Goal: Task Accomplishment & Management: Use online tool/utility

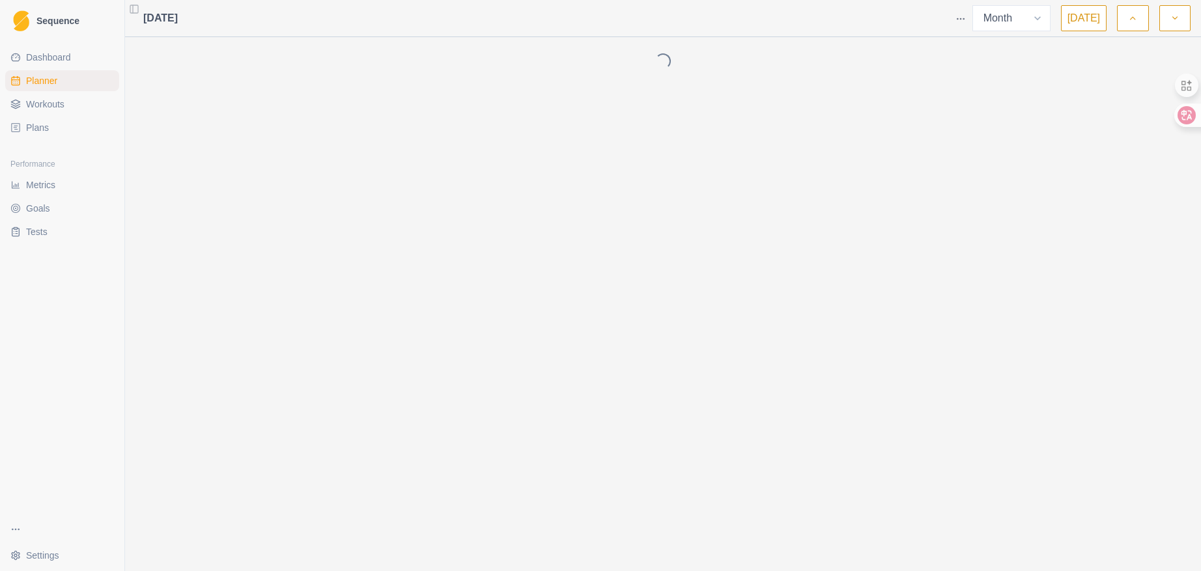
select select "month"
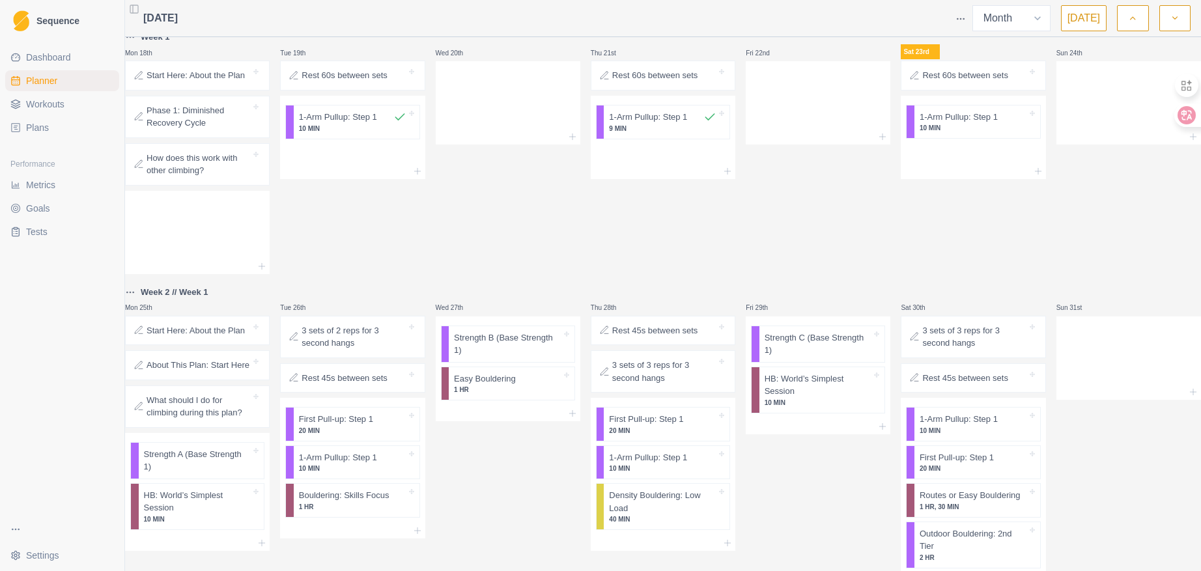
scroll to position [445, 0]
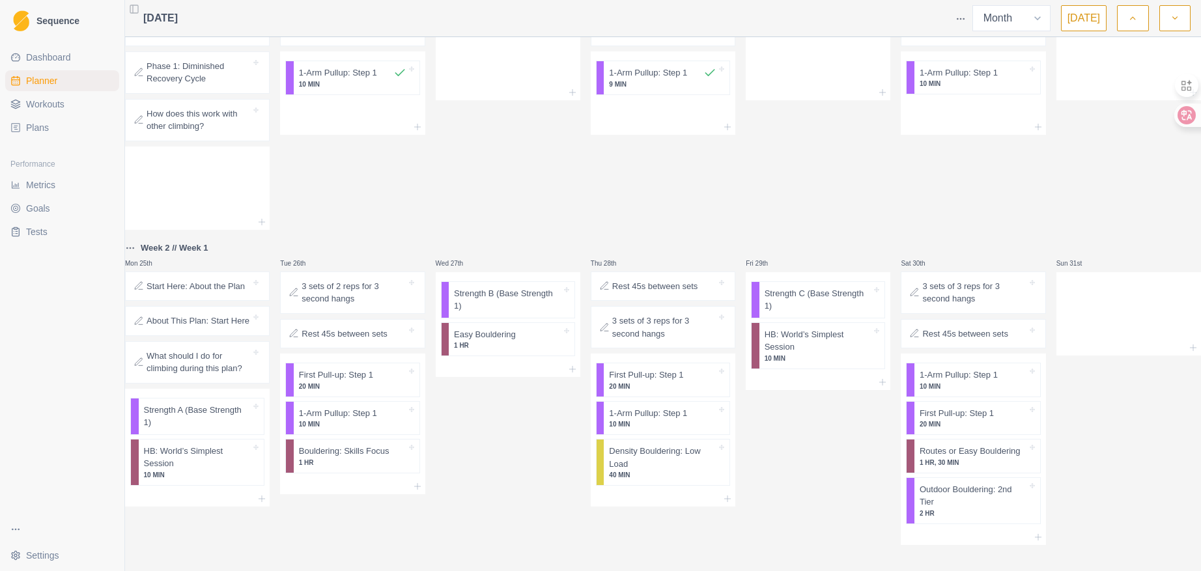
click at [185, 242] on p "Week 2 // Week 1" at bounding box center [175, 248] width 68 height 13
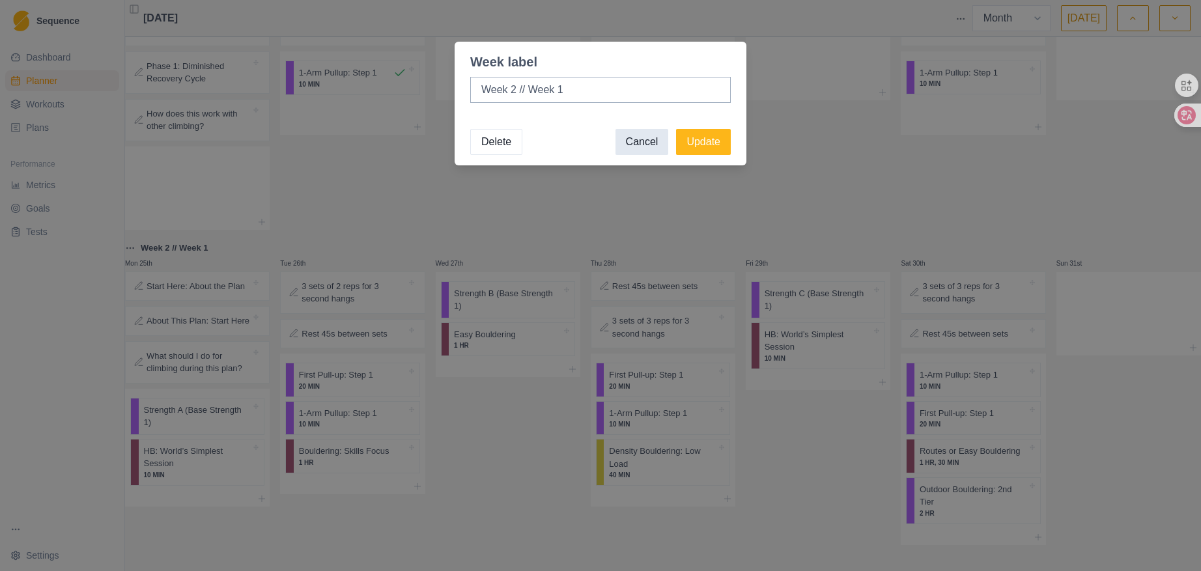
click at [629, 145] on button "Cancel" at bounding box center [641, 142] width 53 height 26
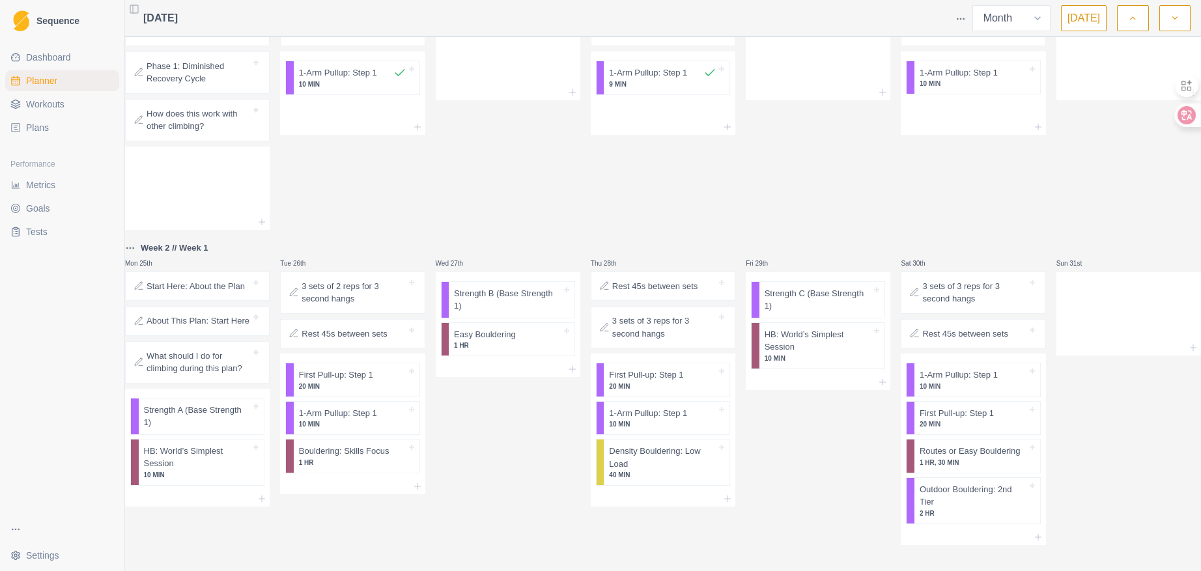
click at [141, 235] on html "Sequence Dashboard Planner Workouts Plans Performance Metrics Goals Tests Setti…" at bounding box center [600, 285] width 1201 height 571
click at [464, 186] on html "Sequence Dashboard Planner Workouts Plans Performance Metrics Goals Tests Setti…" at bounding box center [600, 285] width 1201 height 571
click at [1188, 342] on icon at bounding box center [1193, 347] width 10 height 10
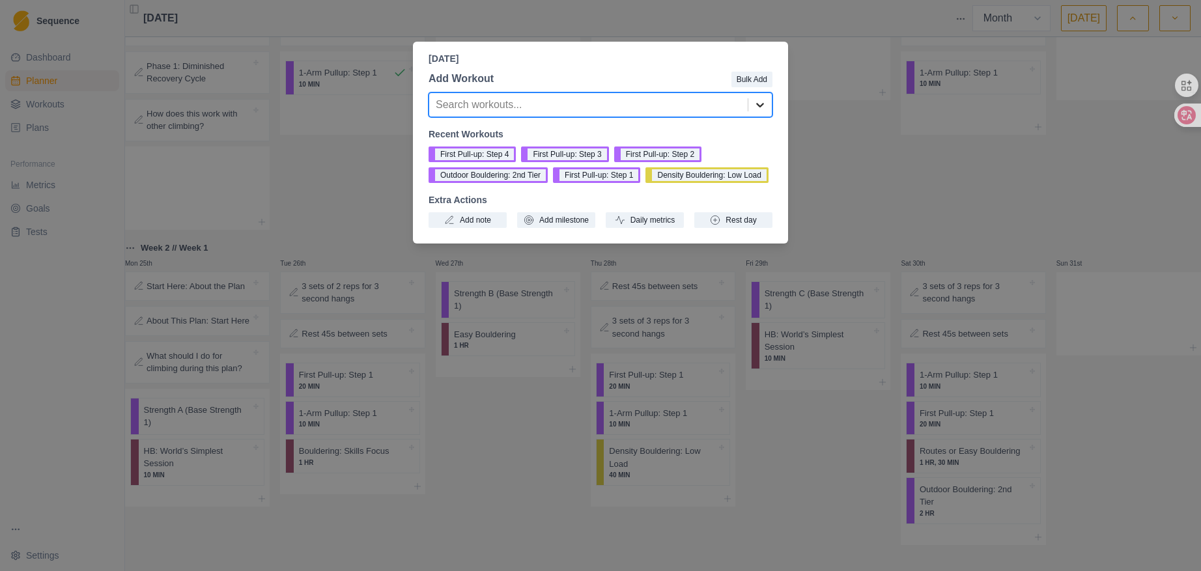
click at [757, 101] on icon at bounding box center [759, 104] width 13 height 13
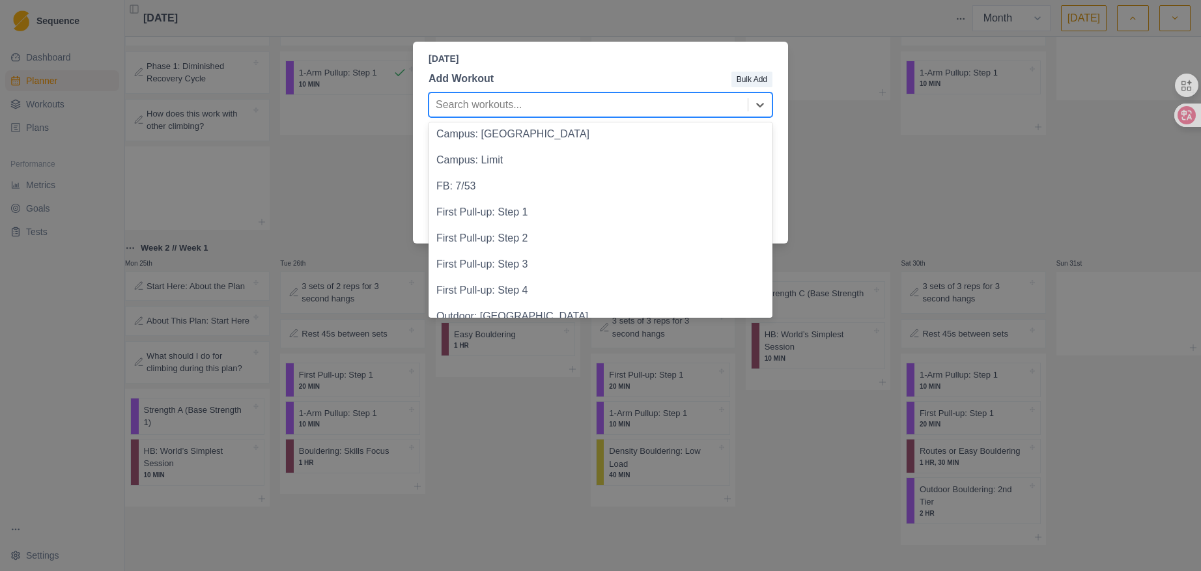
scroll to position [866, 0]
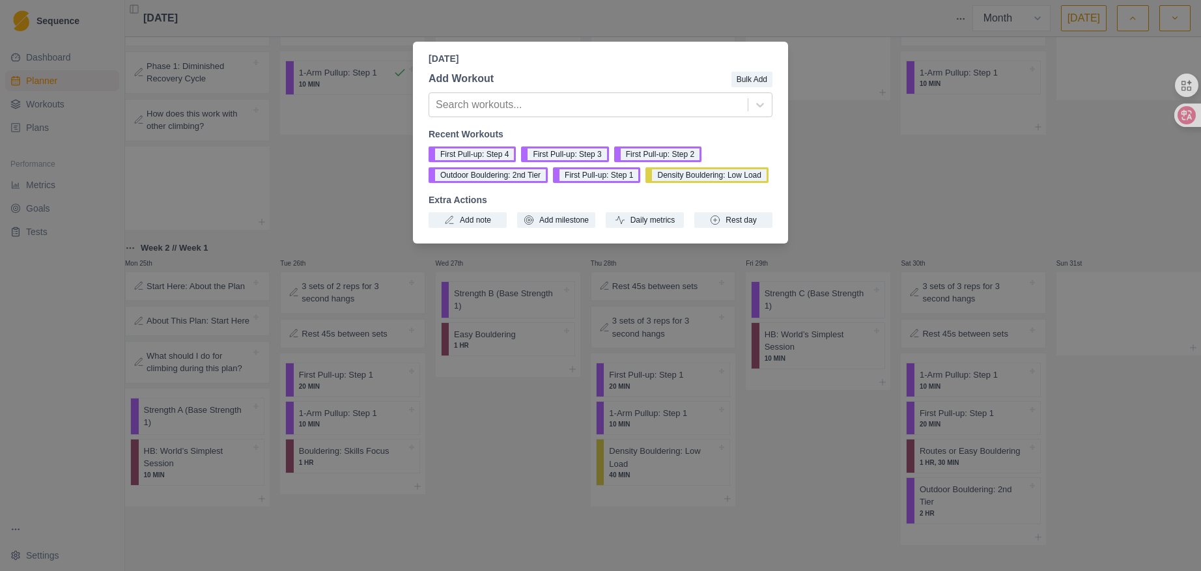
click at [691, 61] on p "[DATE]" at bounding box center [600, 59] width 344 height 14
click at [914, 164] on div "[DATE] Add Workout Bulk Add Search workouts... Recent Workouts First Pull-up: S…" at bounding box center [600, 285] width 1201 height 571
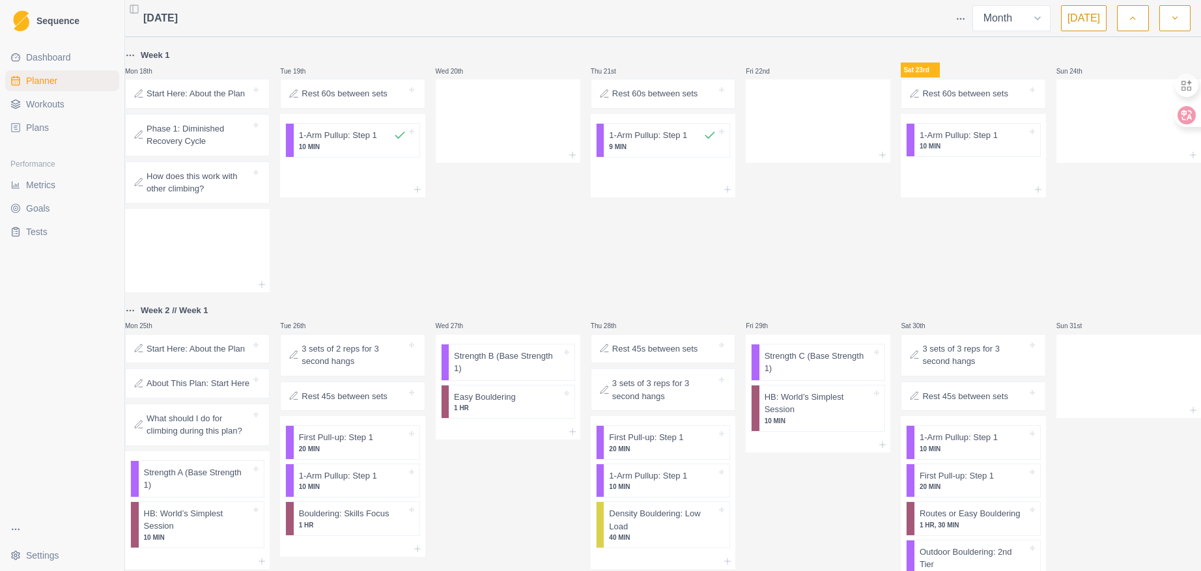
scroll to position [315, 0]
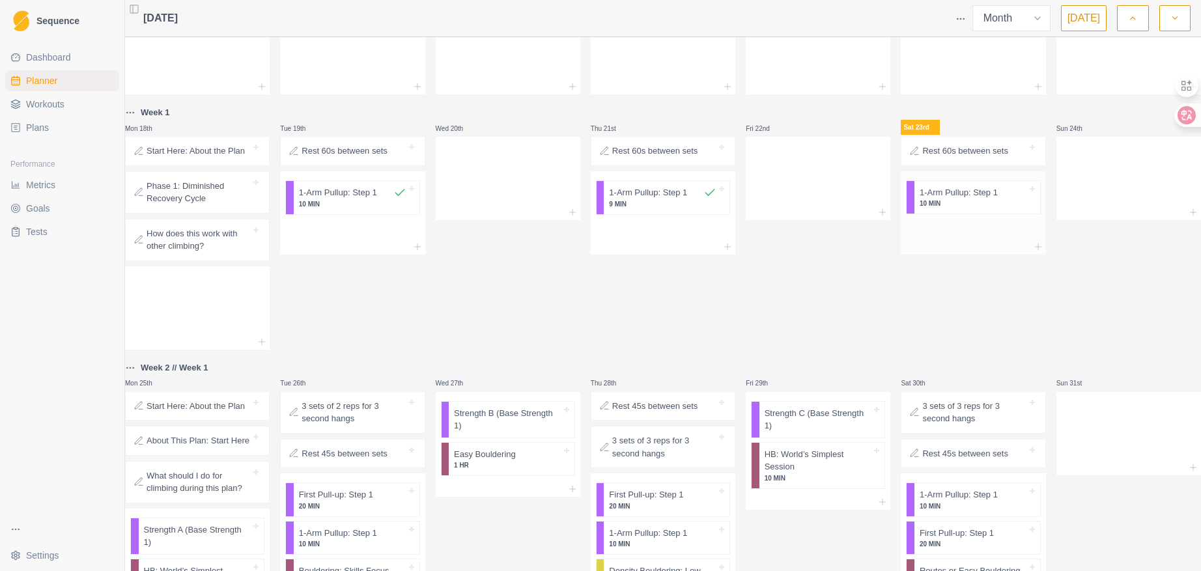
click at [940, 196] on p "1-Arm Pullup: Step 1" at bounding box center [958, 192] width 78 height 13
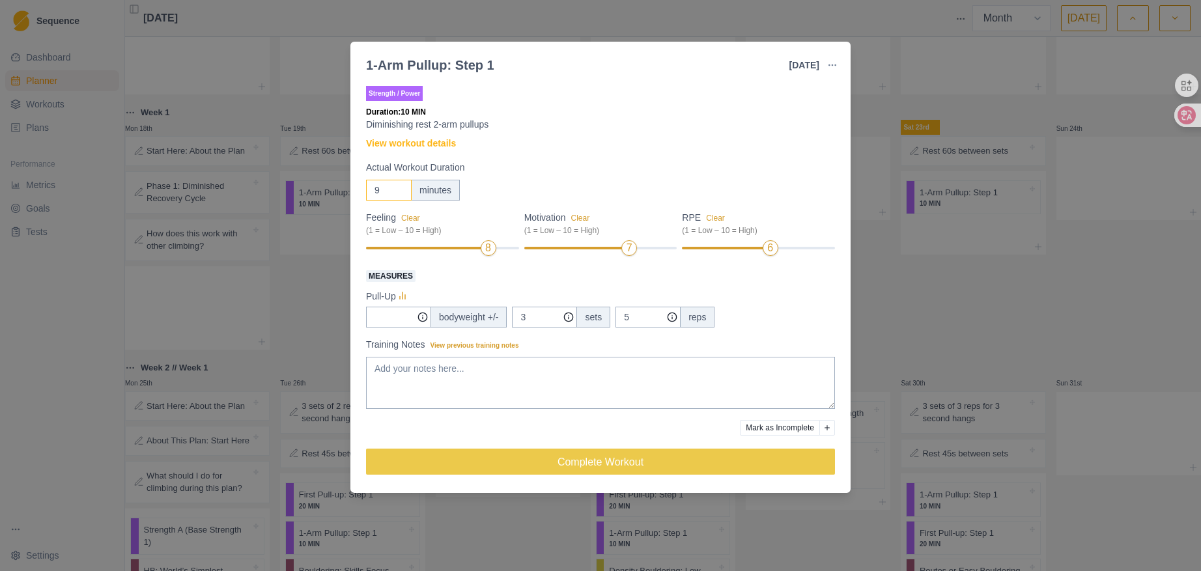
click at [396, 195] on input "9" at bounding box center [389, 190] width 46 height 21
type input "8"
click at [396, 195] on input "8" at bounding box center [389, 190] width 46 height 21
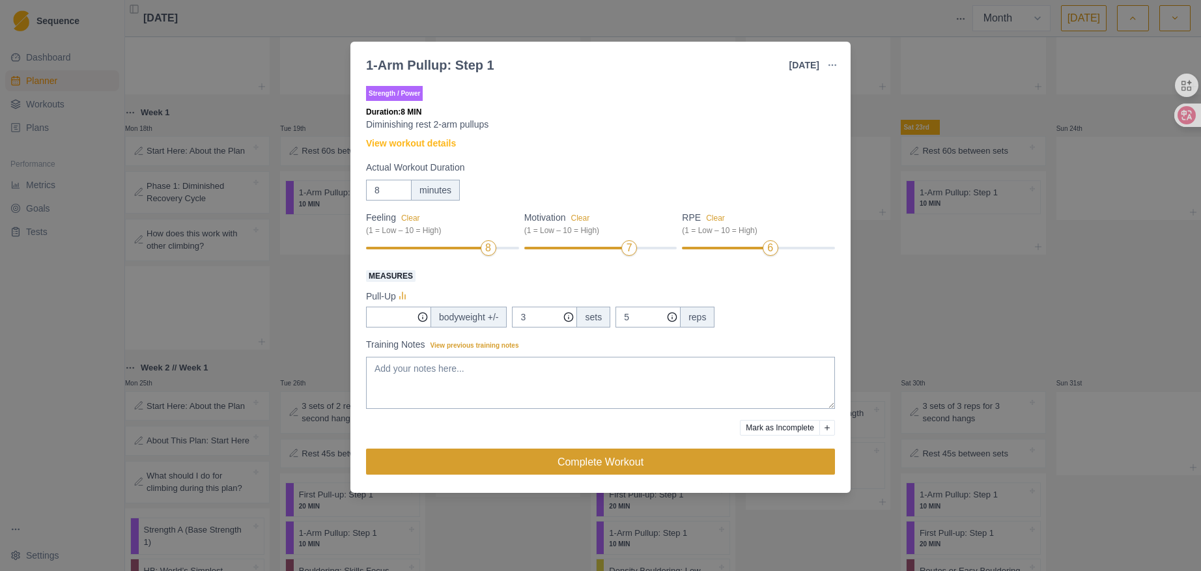
click at [725, 453] on button "Complete Workout" at bounding box center [600, 462] width 469 height 26
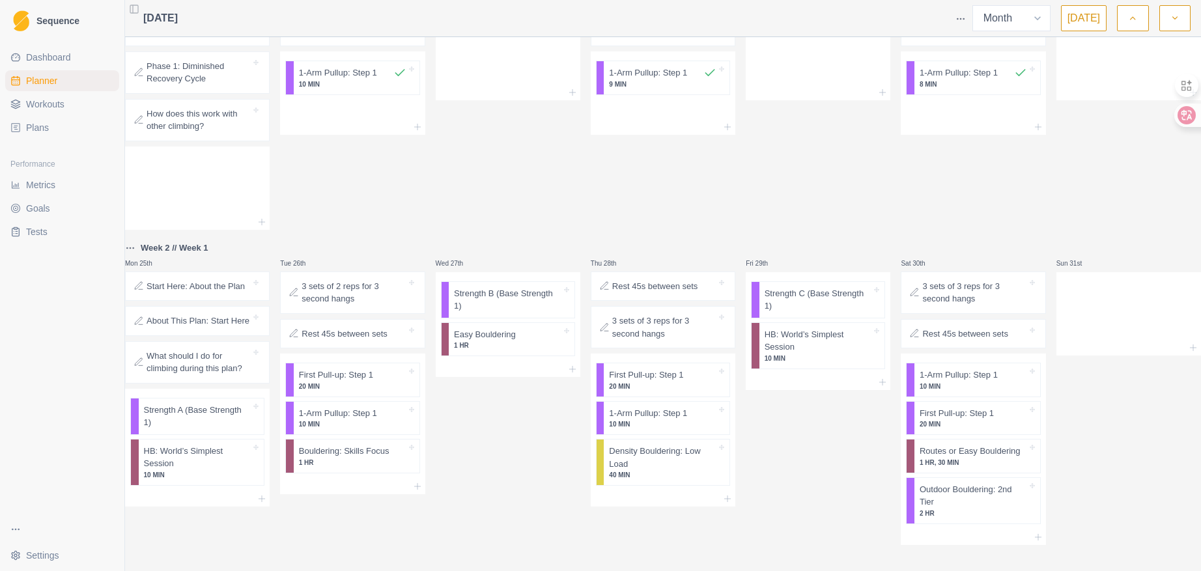
scroll to position [445, 0]
click at [238, 404] on p "Strength A (Base Strength 1)" at bounding box center [197, 416] width 107 height 25
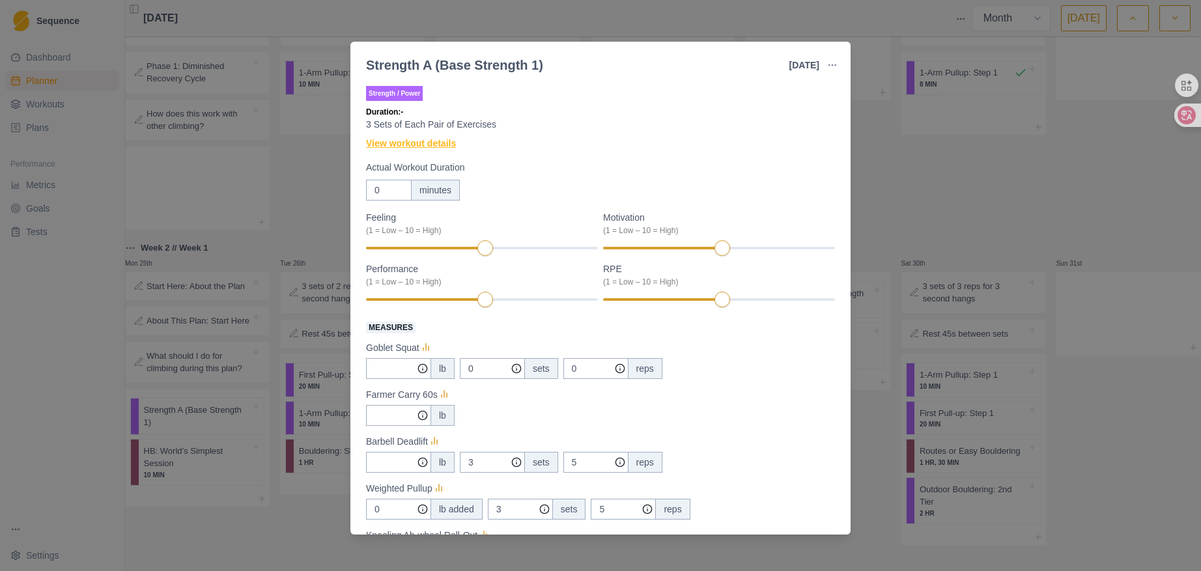
click at [438, 141] on link "View workout details" at bounding box center [411, 144] width 90 height 14
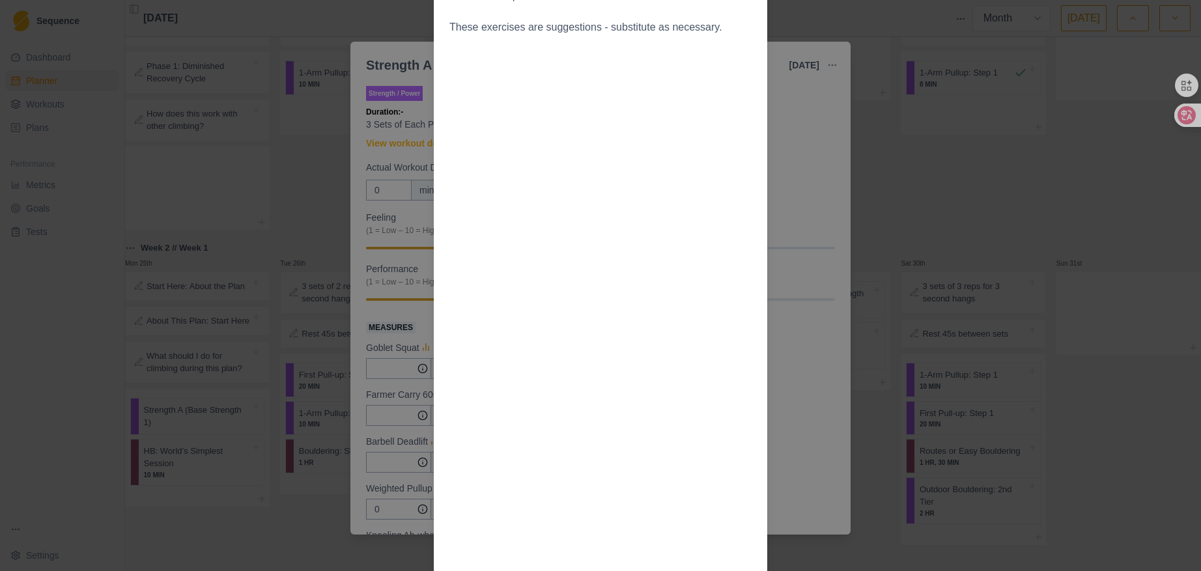
scroll to position [391, 0]
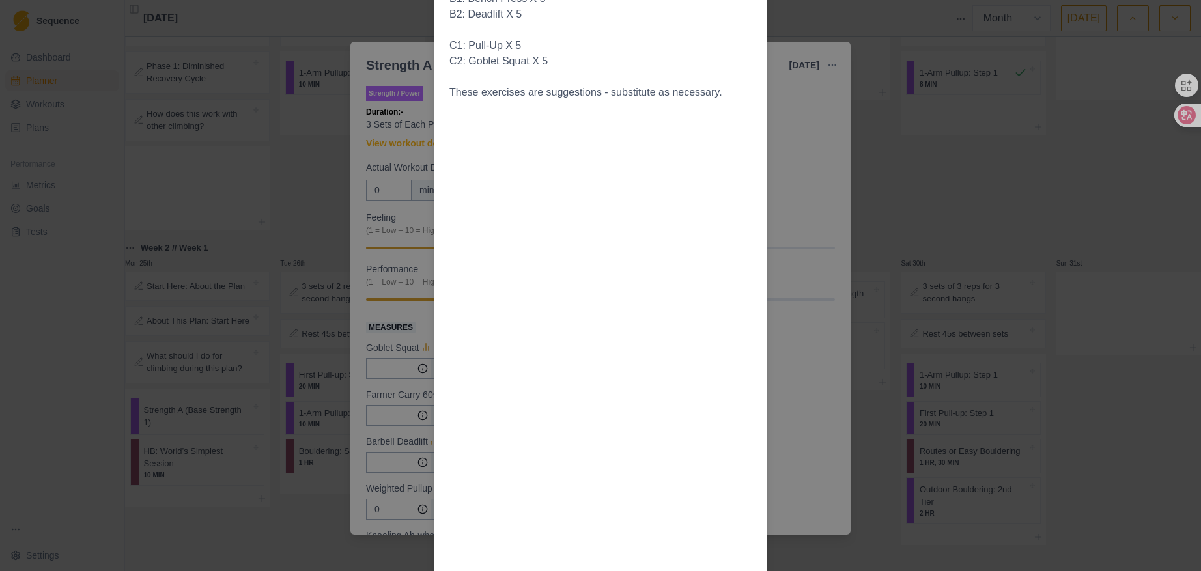
click at [807, 171] on div "Workout Details This workout is set up to do each pair of exercises as a “super…" at bounding box center [600, 285] width 1201 height 571
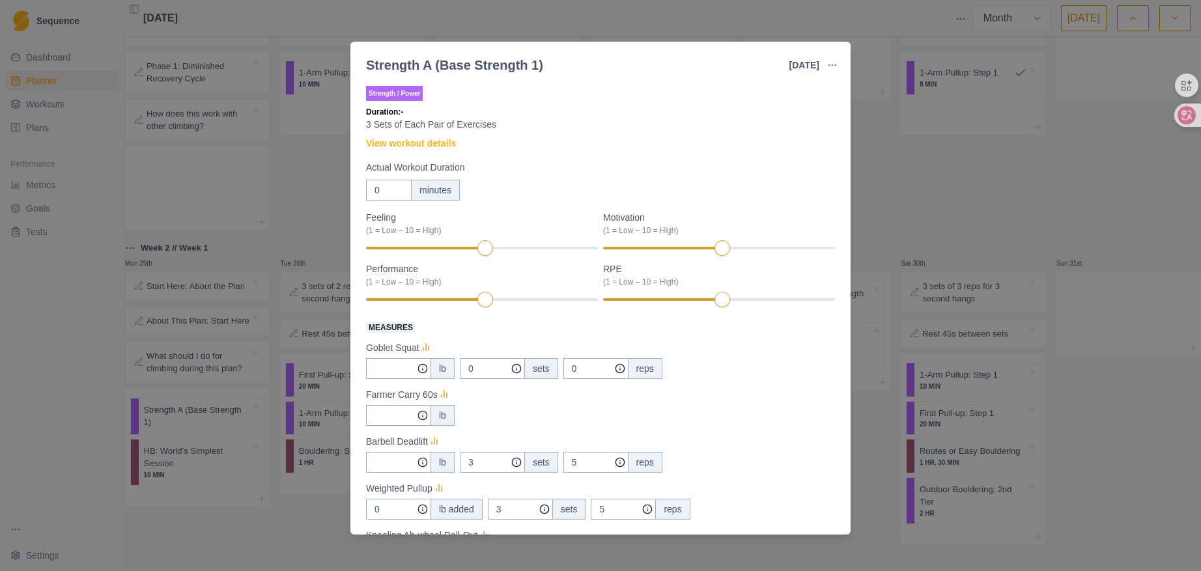
click at [1124, 201] on div "Strength A (Base Strength 1) [DATE] Link To Goal View Workout Metrics Edit Orig…" at bounding box center [600, 285] width 1201 height 571
